Goal: Communication & Community: Answer question/provide support

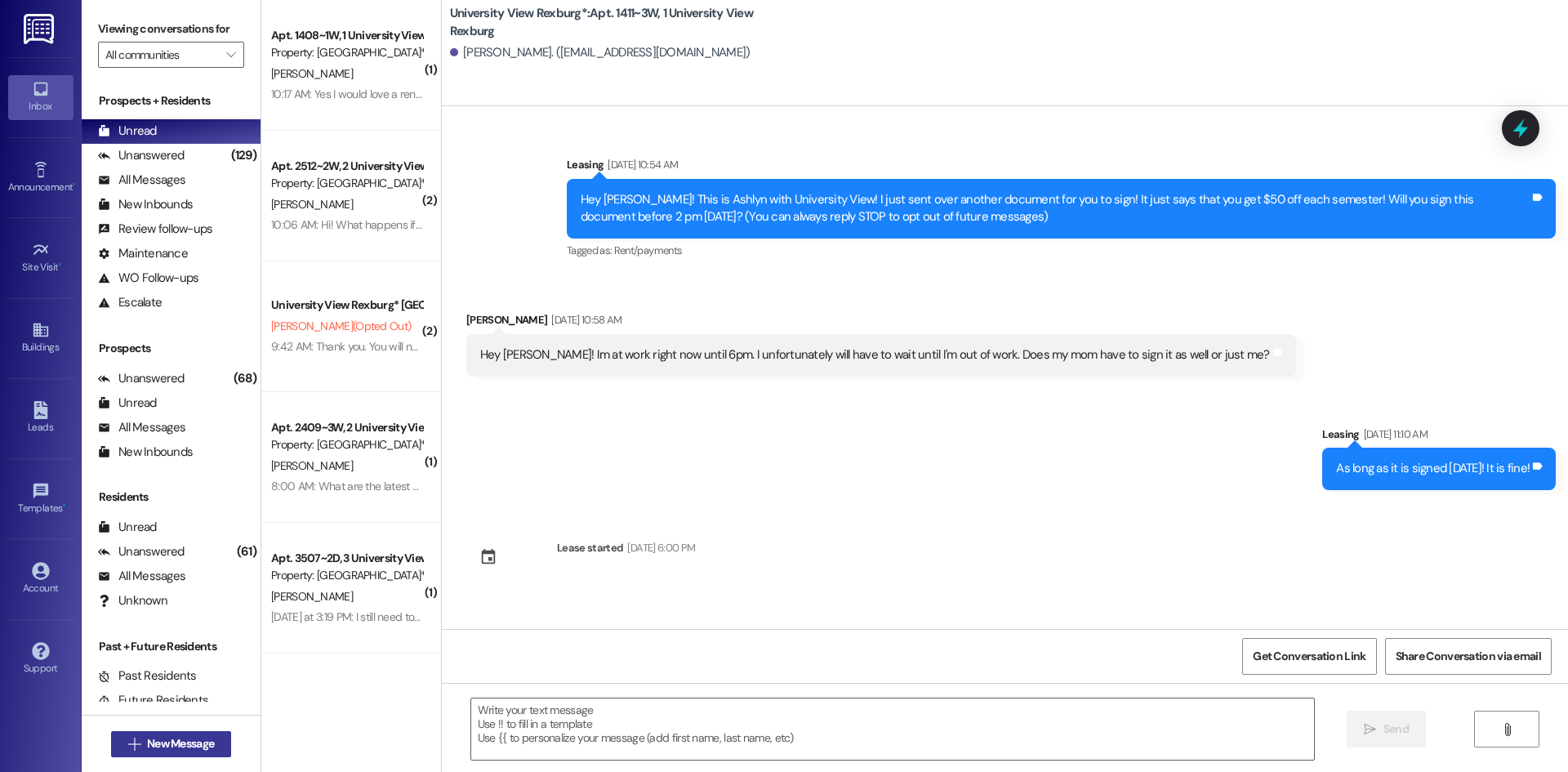
click at [157, 750] on span "New Message" at bounding box center [180, 744] width 67 height 17
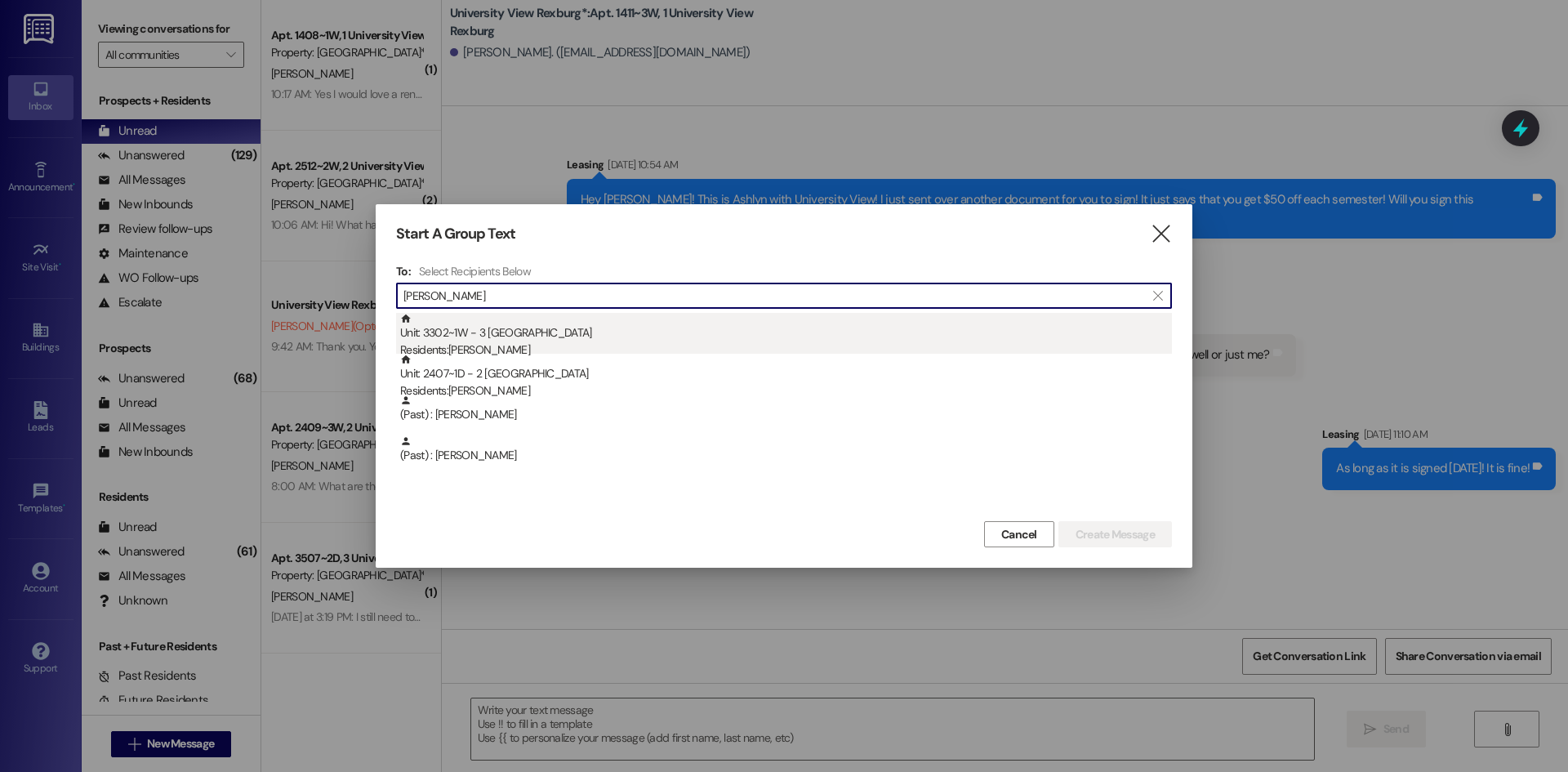
type input "[PERSON_NAME]"
click at [474, 337] on div "Unit: 3302~1W - 3 University View Rexburg Residents: [PERSON_NAME]" at bounding box center [785, 336] width 772 height 47
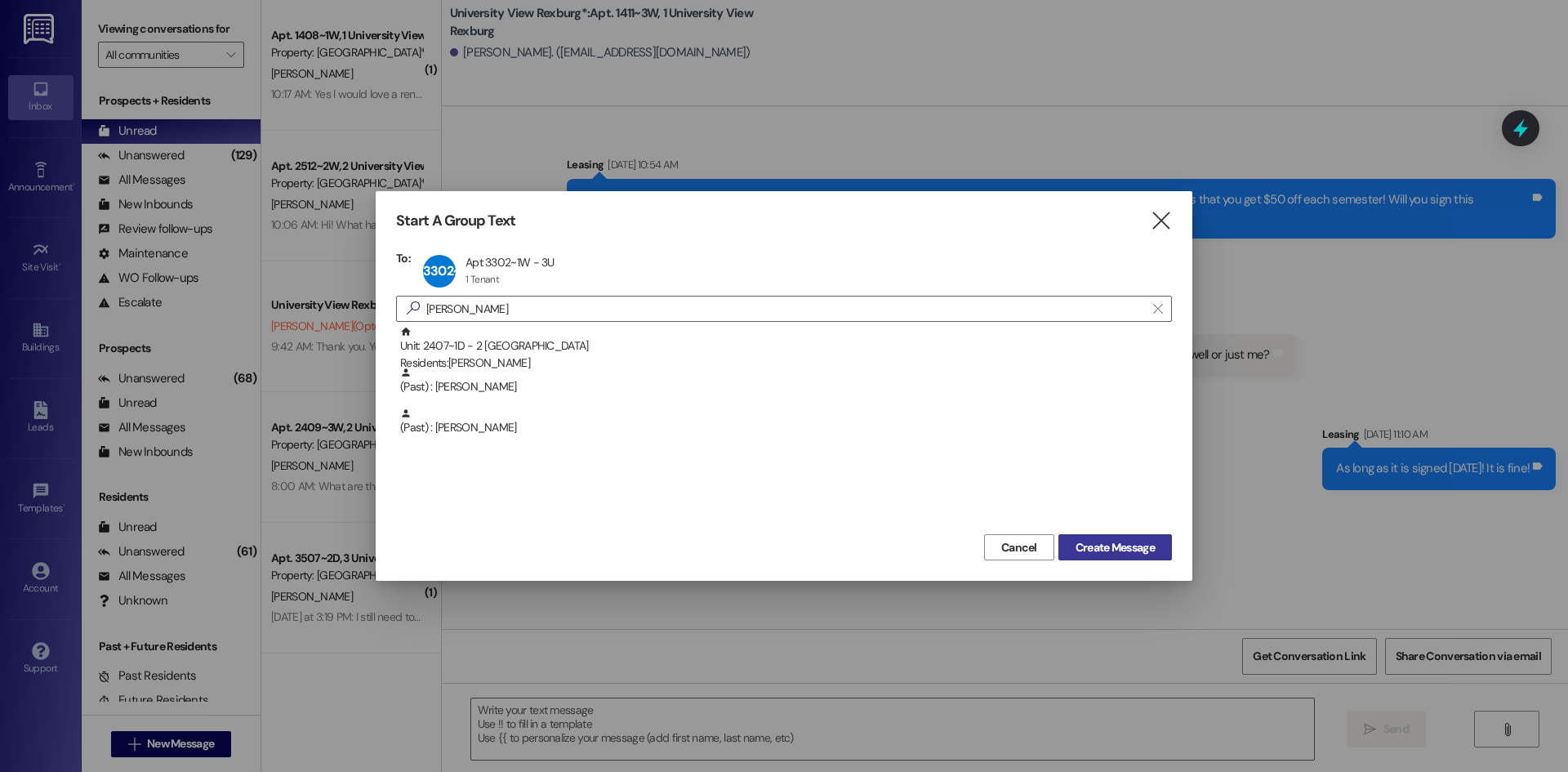
click at [1090, 547] on span "Create Message" at bounding box center [1115, 547] width 80 height 17
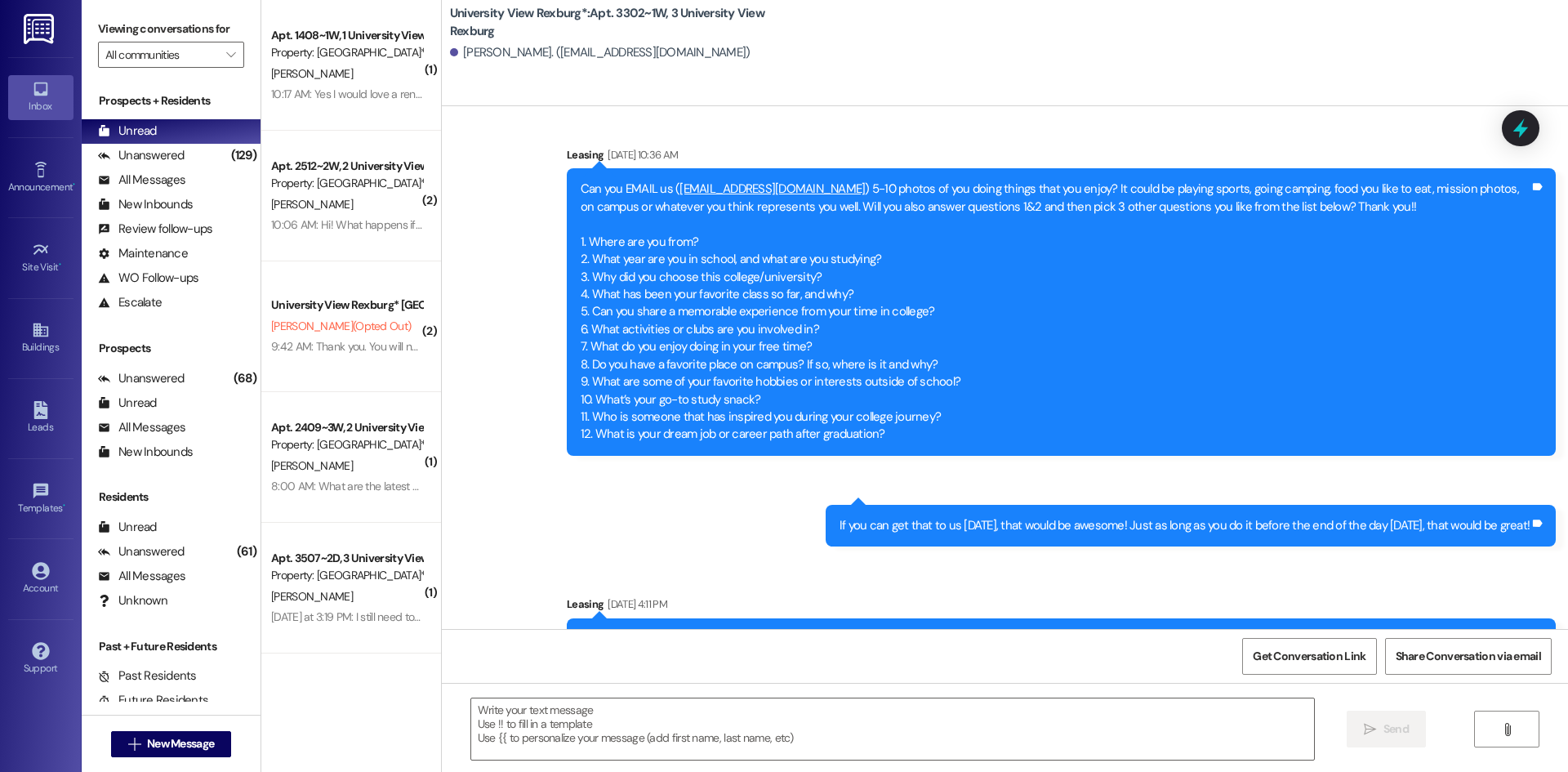
scroll to position [29105, 0]
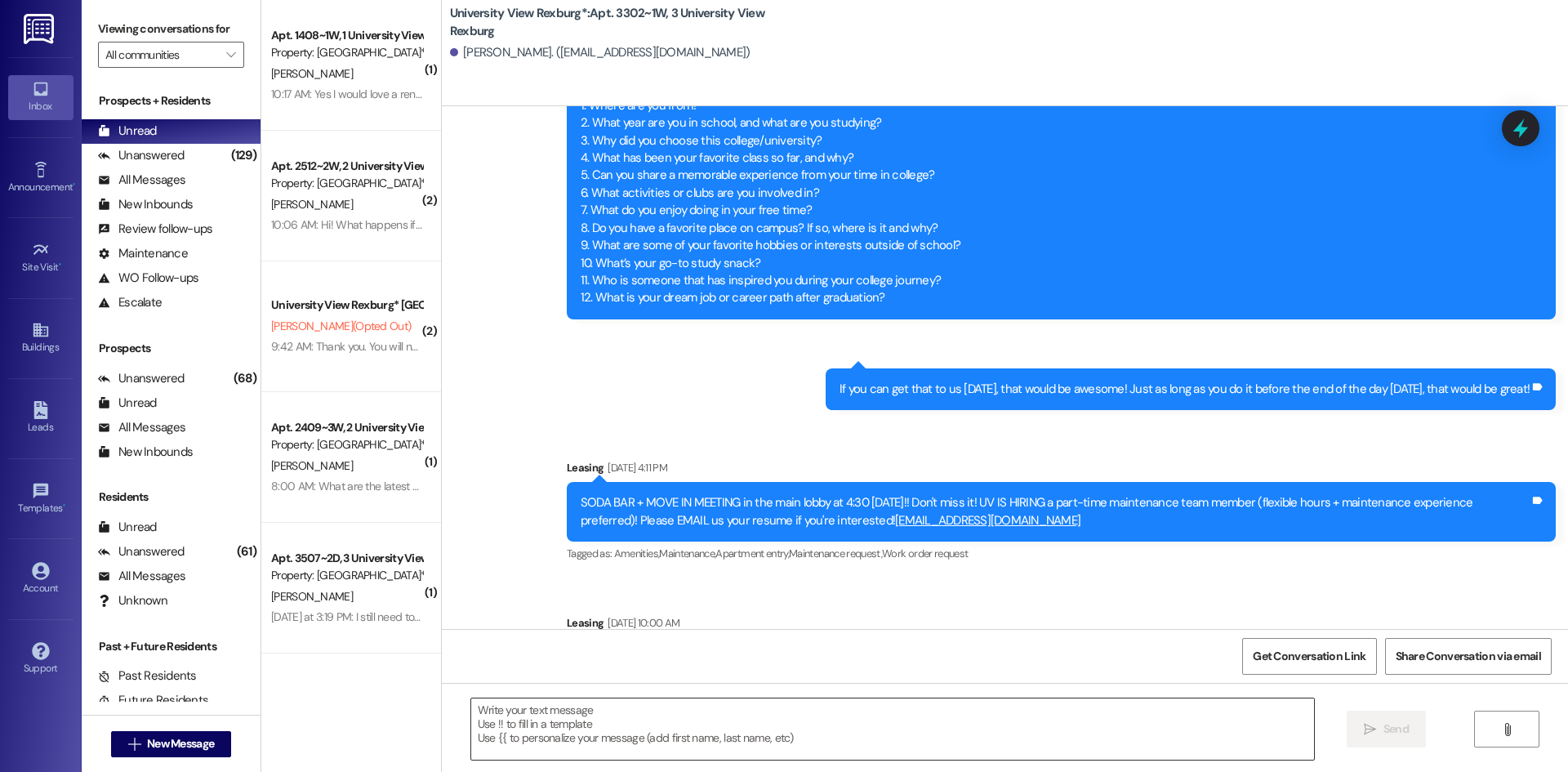
click at [933, 714] on textarea at bounding box center [893, 728] width 843 height 61
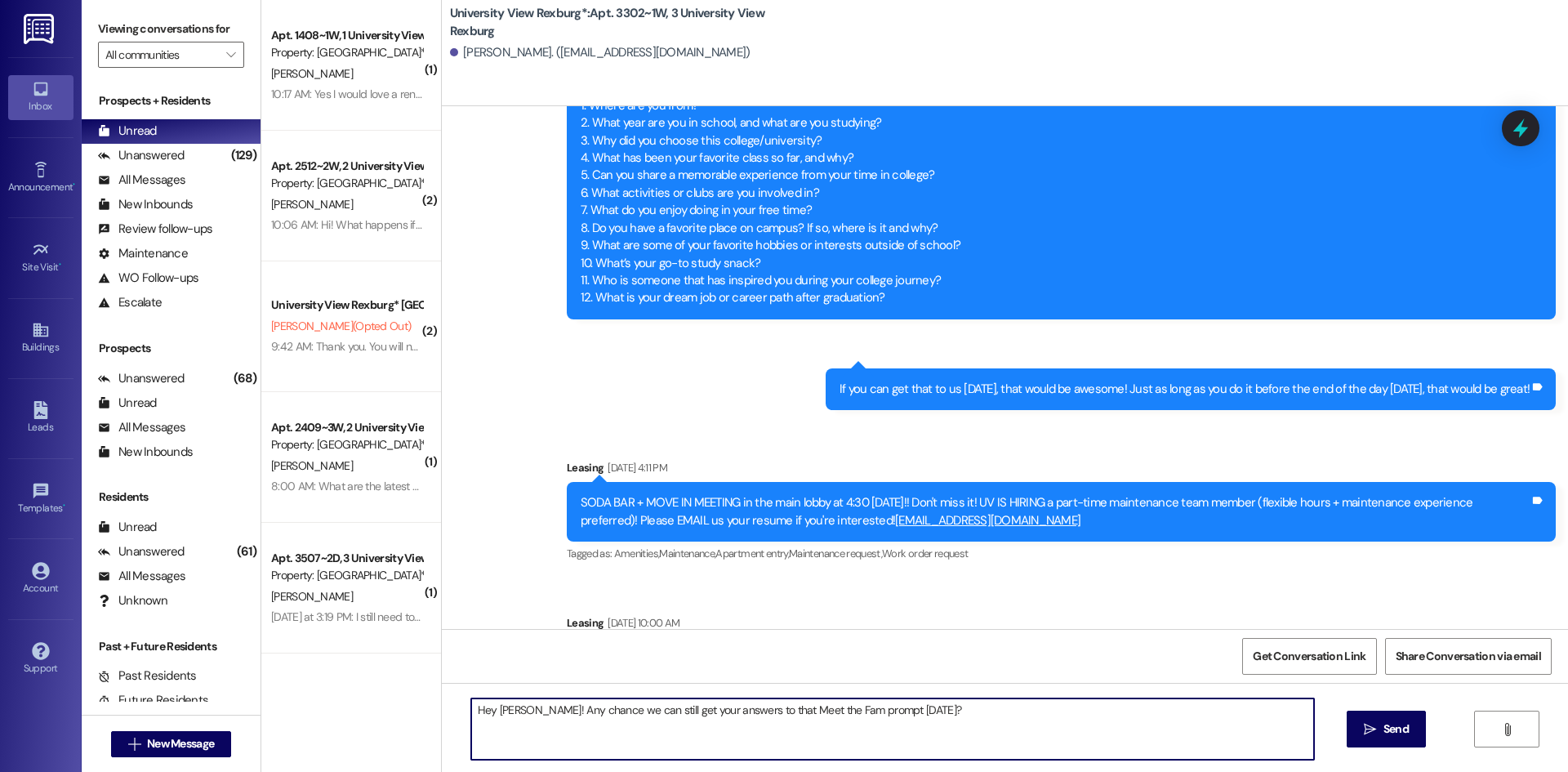
type textarea "Hey [PERSON_NAME]! Any chance we can still get your answers to that Meet the Fa…"
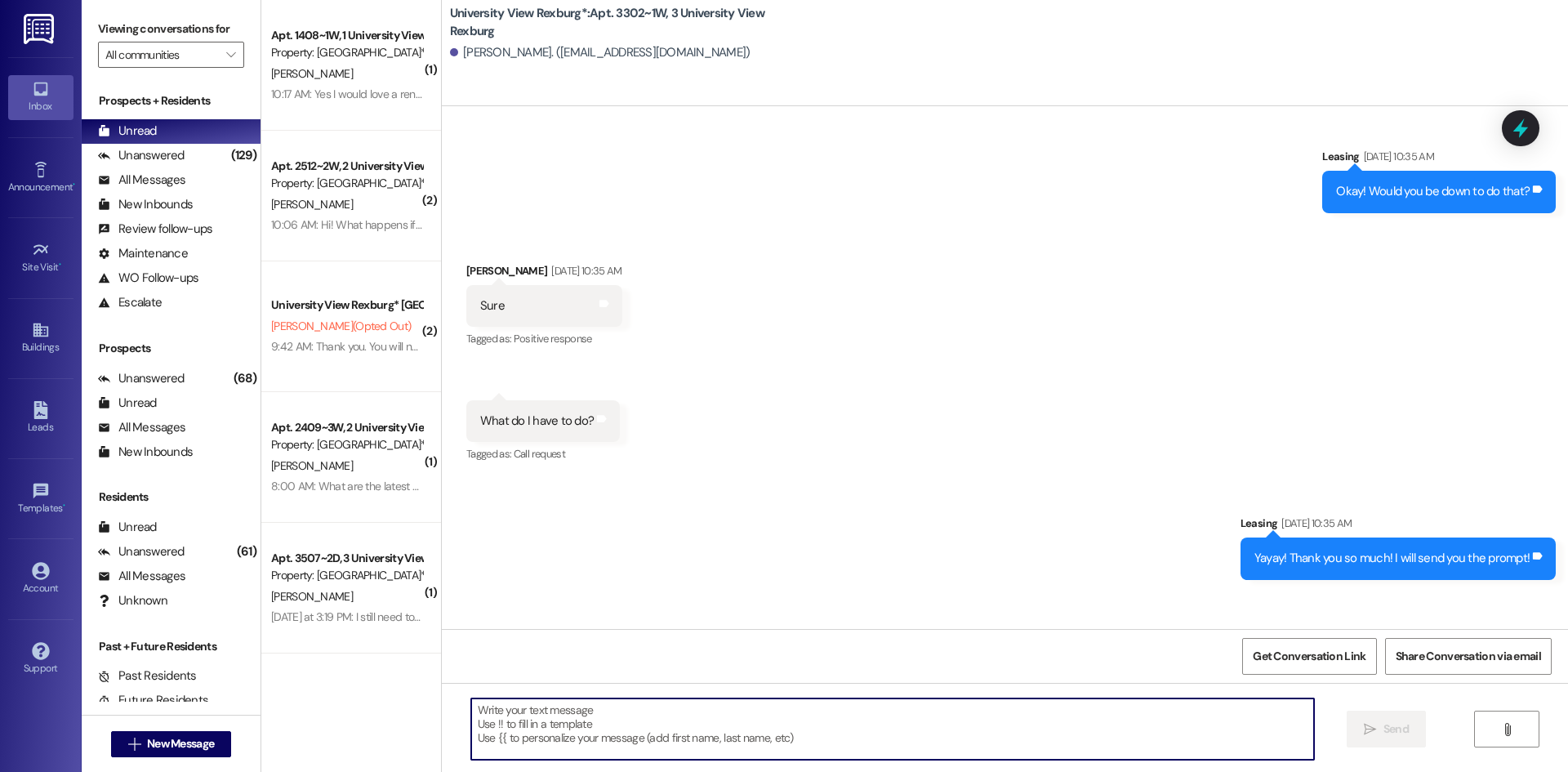
scroll to position [28344, 0]
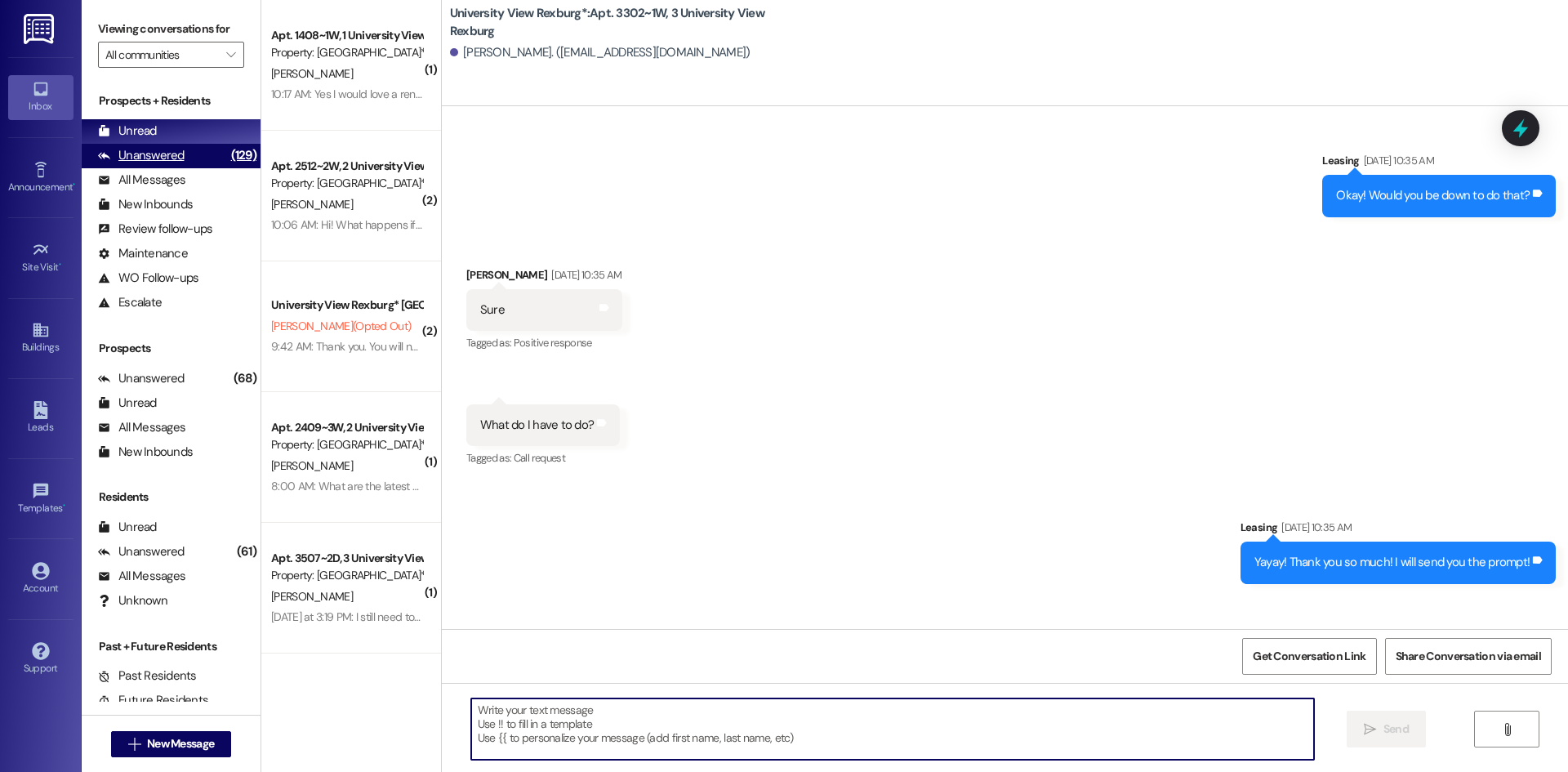
click at [196, 150] on div "Unanswered (129)" at bounding box center [170, 155] width 179 height 24
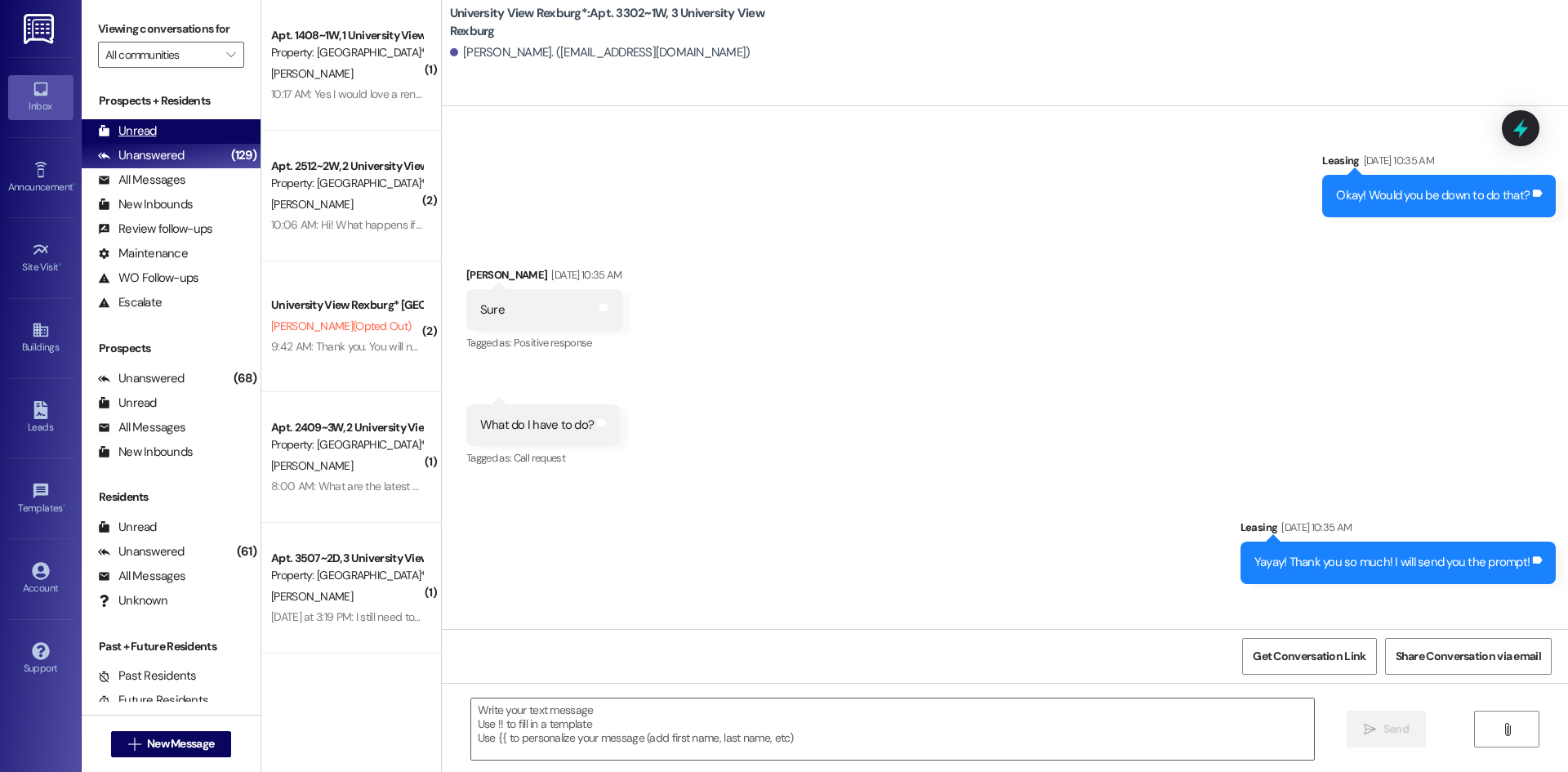
click at [196, 132] on div "Unread (0)" at bounding box center [170, 131] width 179 height 24
